Goal: Browse casually

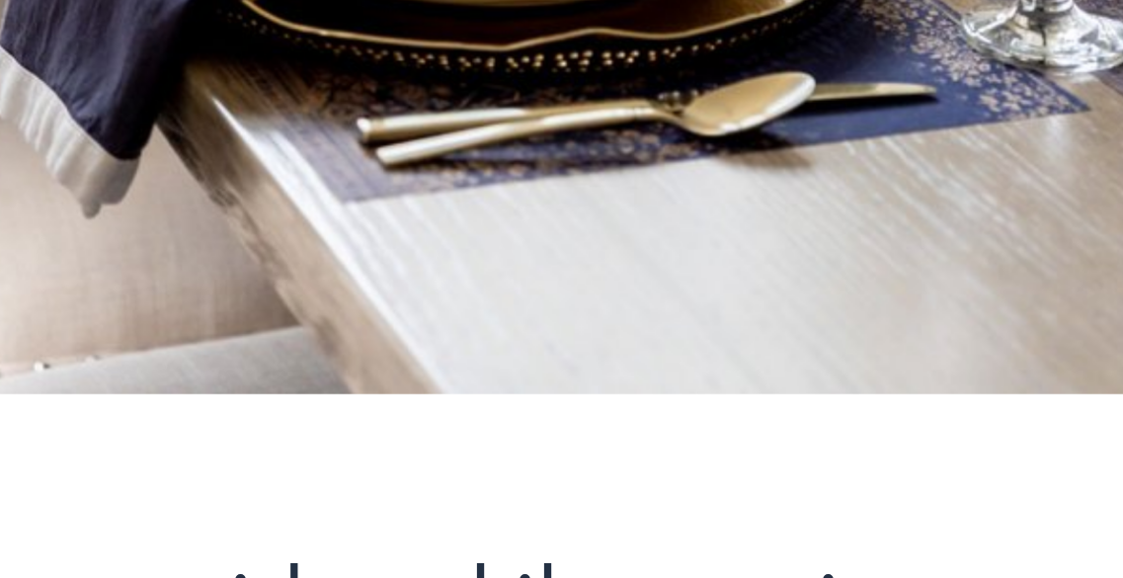
scroll to position [2704, 0]
